Goal: Task Accomplishment & Management: Use online tool/utility

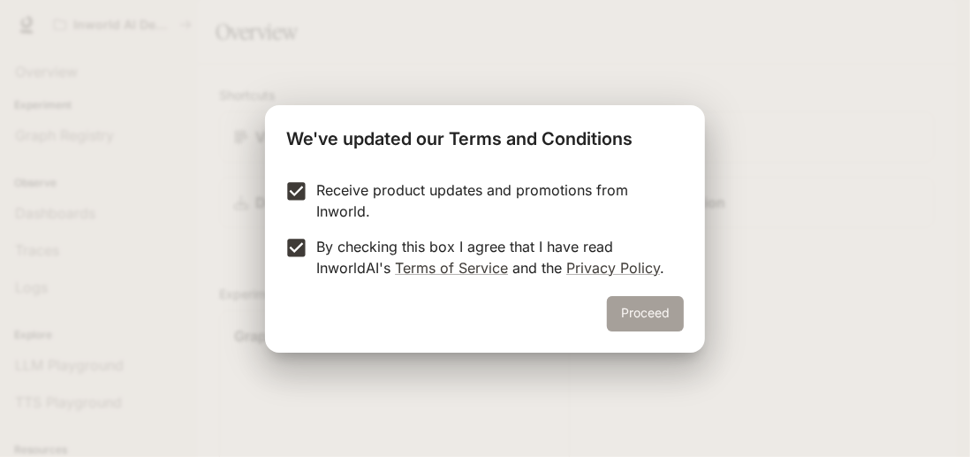
click at [635, 307] on button "Proceed" at bounding box center [645, 313] width 77 height 35
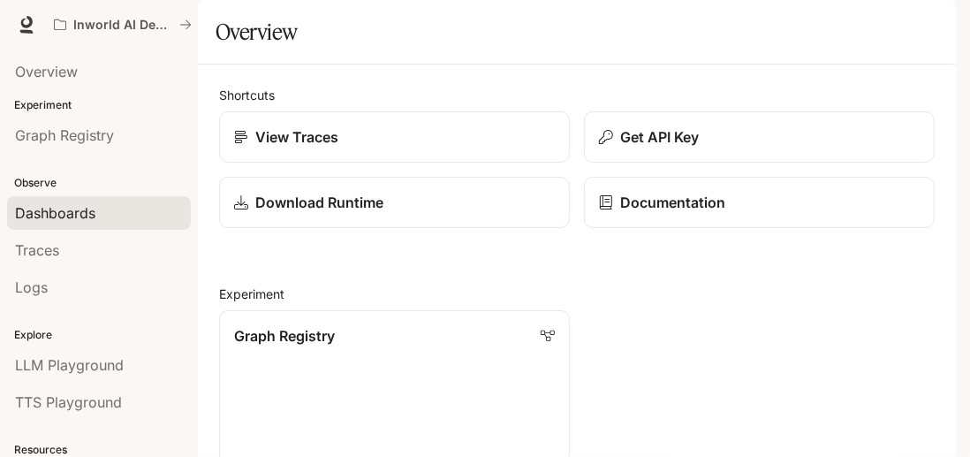
click at [57, 219] on span "Dashboards" at bounding box center [55, 212] width 80 height 21
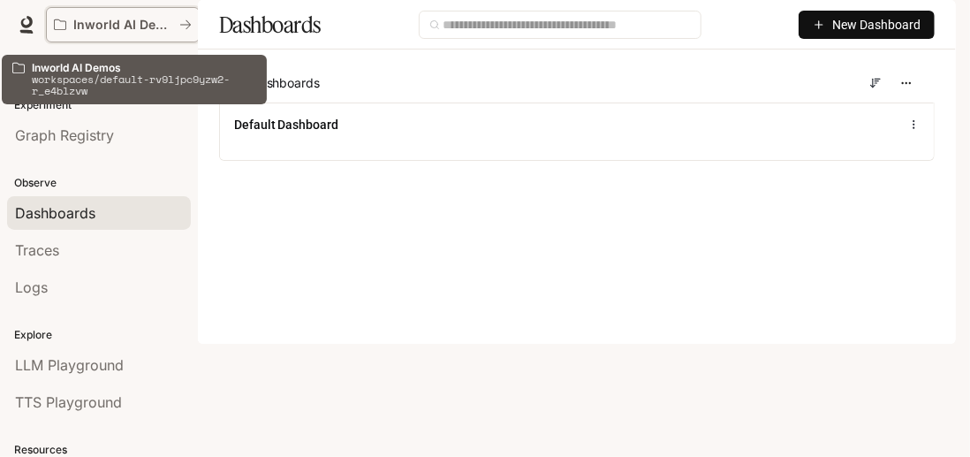
click at [169, 19] on p "Inworld AI Demos" at bounding box center [122, 25] width 99 height 15
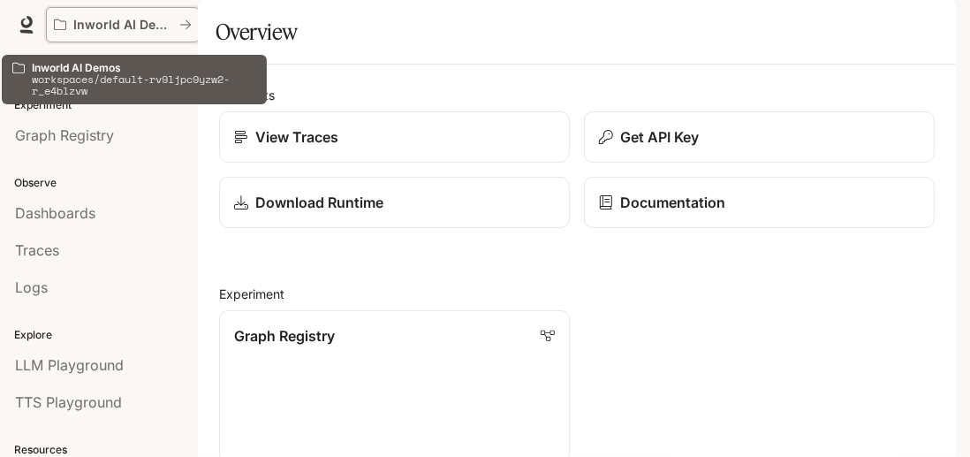
click at [60, 23] on icon "All workspaces" at bounding box center [60, 25] width 12 height 12
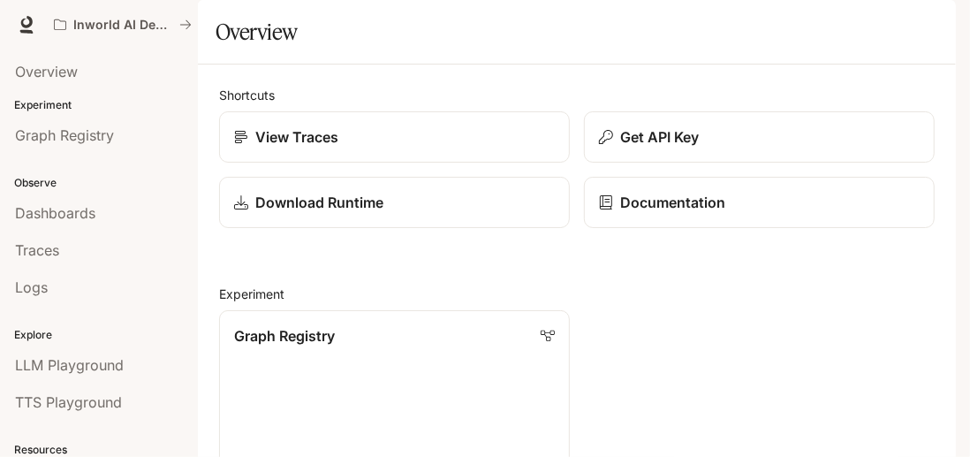
click at [940, 27] on img "button" at bounding box center [931, 24] width 25 height 25
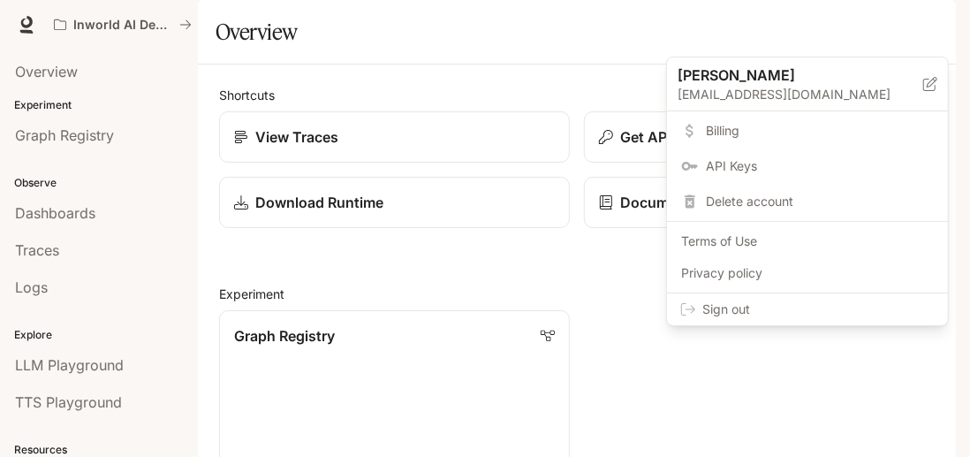
click at [72, 68] on div at bounding box center [485, 228] width 970 height 457
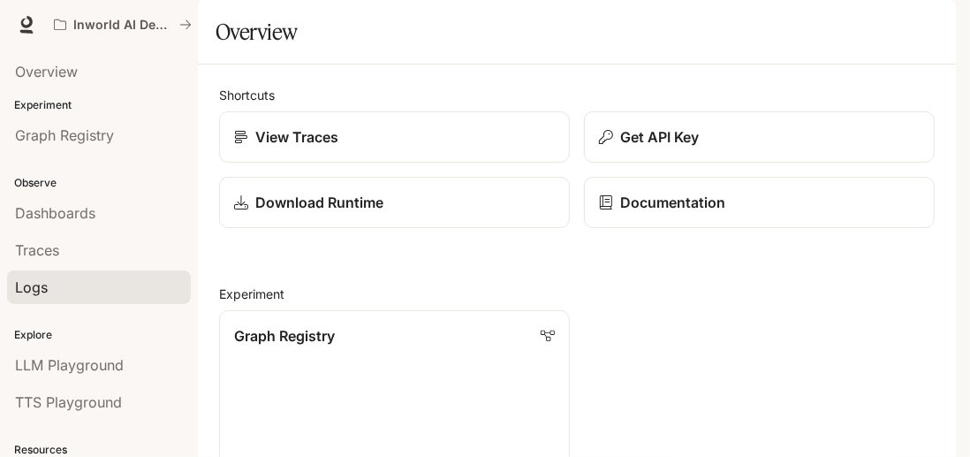
click at [57, 284] on div "Logs" at bounding box center [99, 287] width 168 height 21
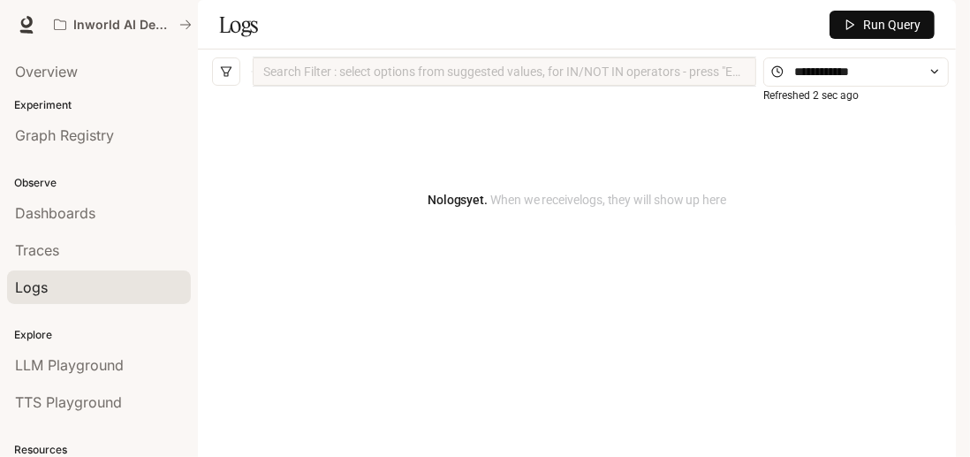
scroll to position [110, 0]
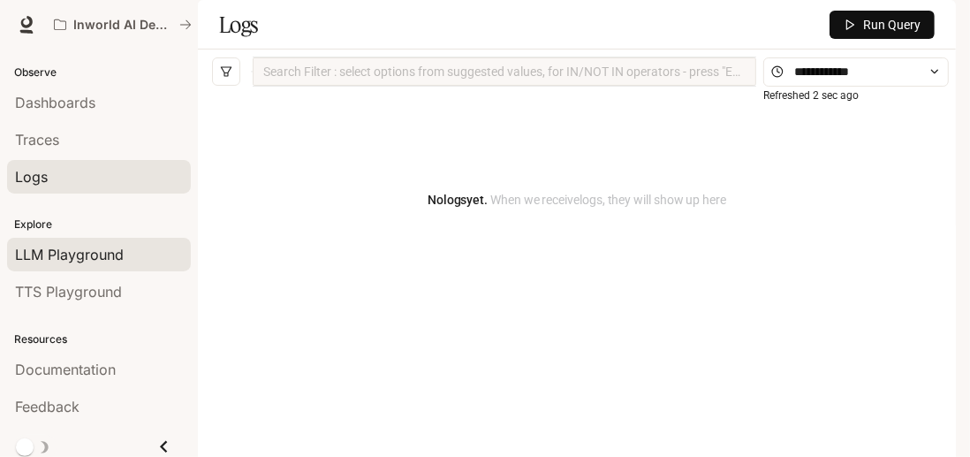
click at [88, 247] on span "LLM Playground" at bounding box center [69, 254] width 109 height 21
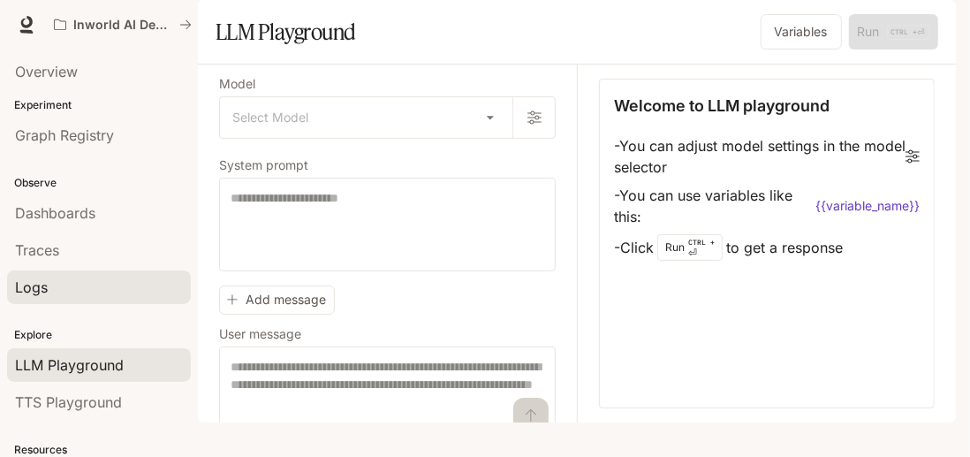
click at [79, 290] on div "Logs" at bounding box center [99, 287] width 168 height 21
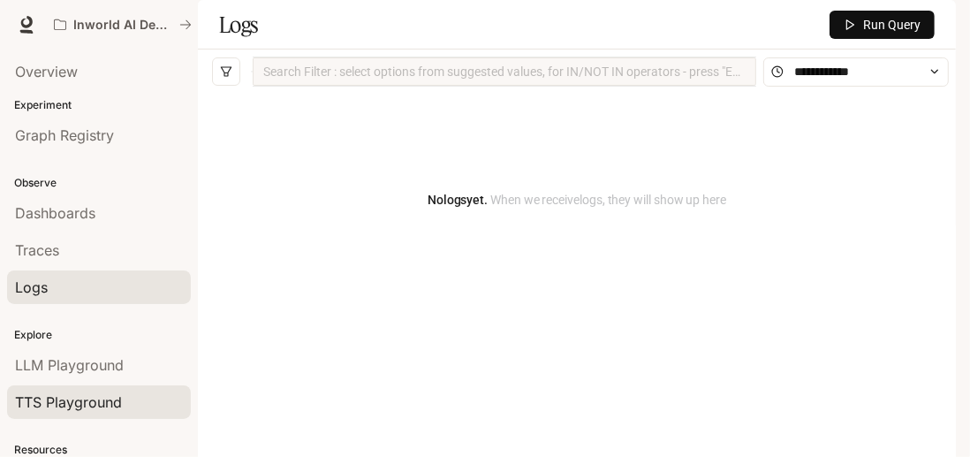
click at [80, 393] on span "TTS Playground" at bounding box center [68, 401] width 107 height 21
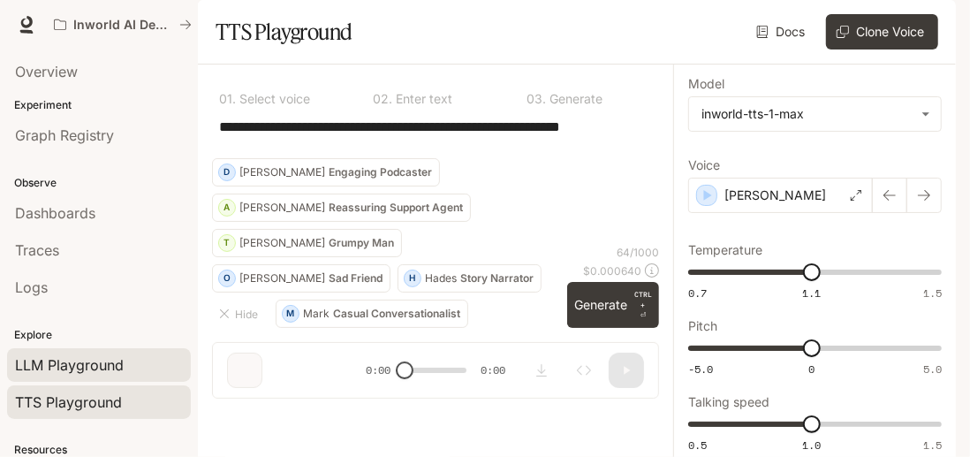
click at [103, 368] on span "LLM Playground" at bounding box center [69, 364] width 109 height 21
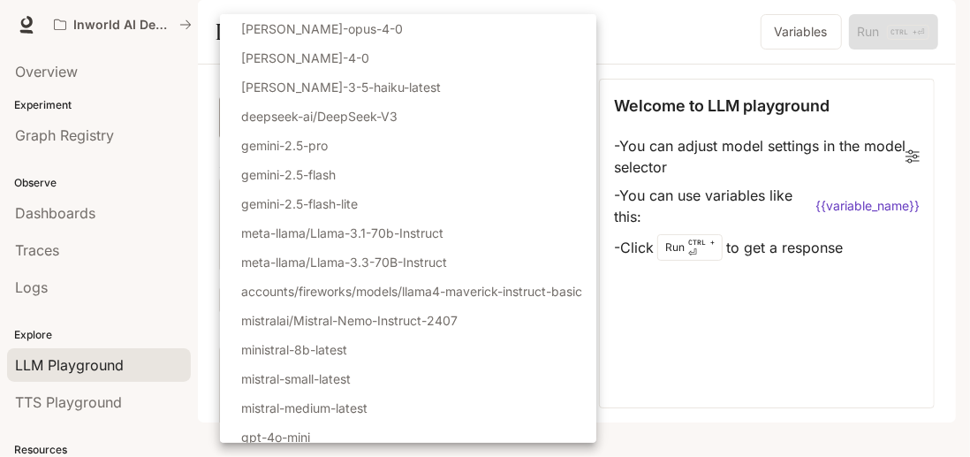
click at [478, 162] on body "Skip to main content Inworld AI Demos Documentation Documentation Portal Overvi…" at bounding box center [485, 228] width 970 height 457
click at [429, 376] on li "mistral-small-latest" at bounding box center [408, 378] width 376 height 29
type input "**********"
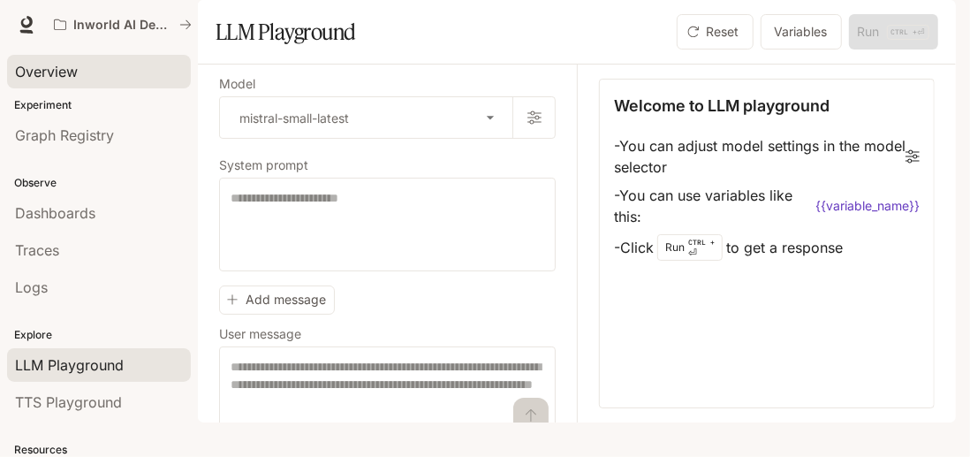
click at [107, 66] on div "Overview" at bounding box center [99, 71] width 168 height 21
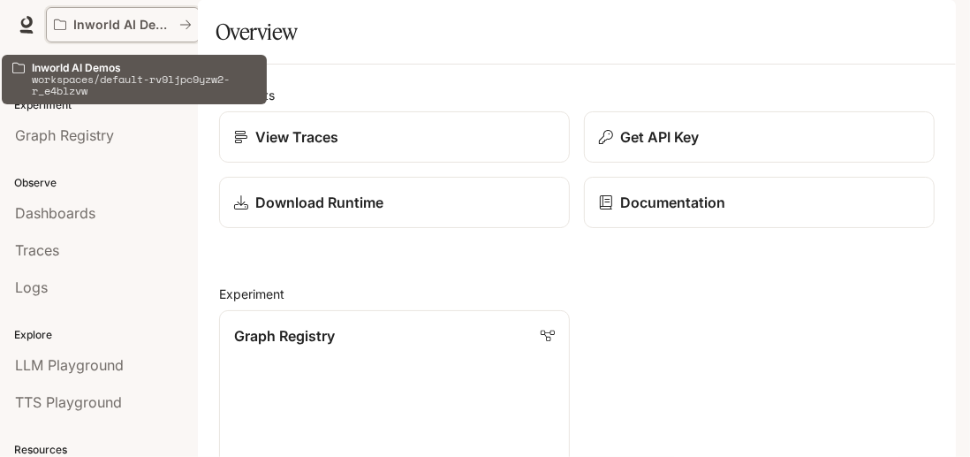
click at [127, 26] on p "Inworld AI Demos" at bounding box center [122, 25] width 99 height 15
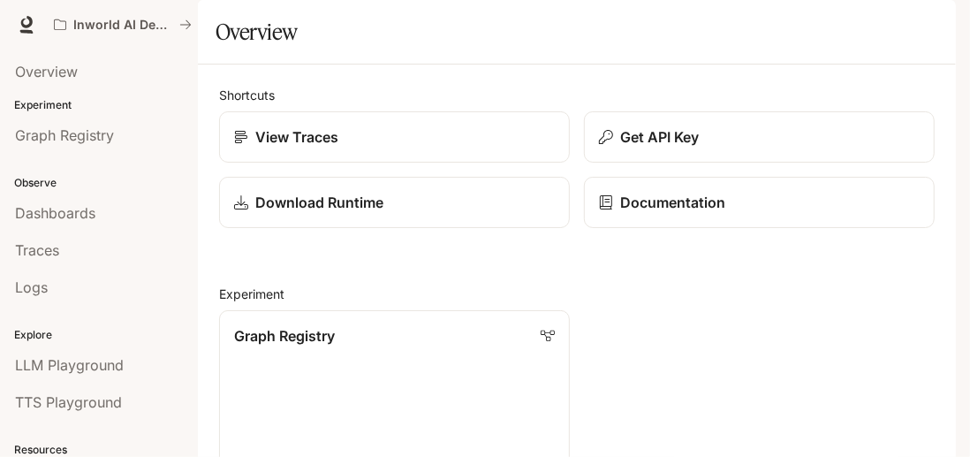
click at [923, 20] on img "button" at bounding box center [931, 24] width 25 height 25
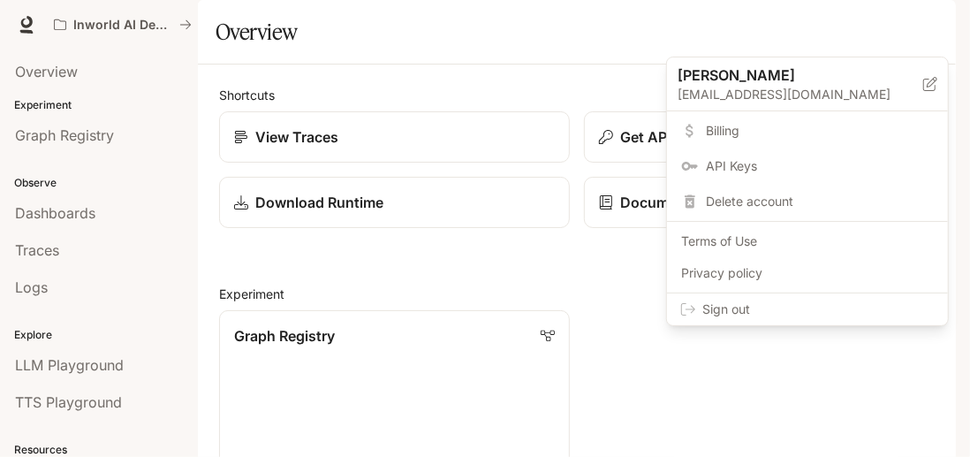
click at [769, 303] on span "Sign out" at bounding box center [817, 309] width 231 height 18
